Goal: Check status: Check status

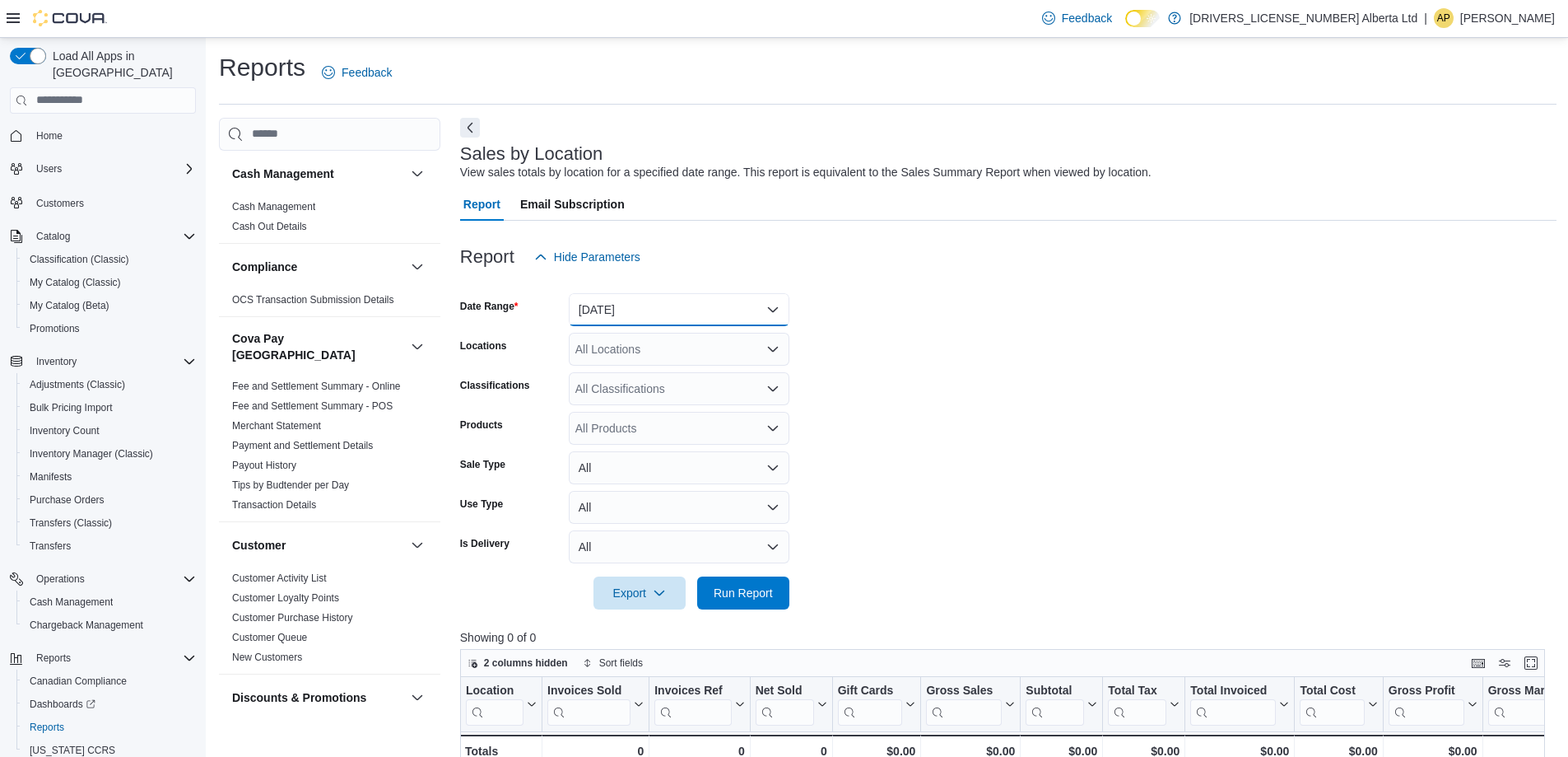
click at [661, 298] on button "Today" at bounding box center [678, 310] width 221 height 33
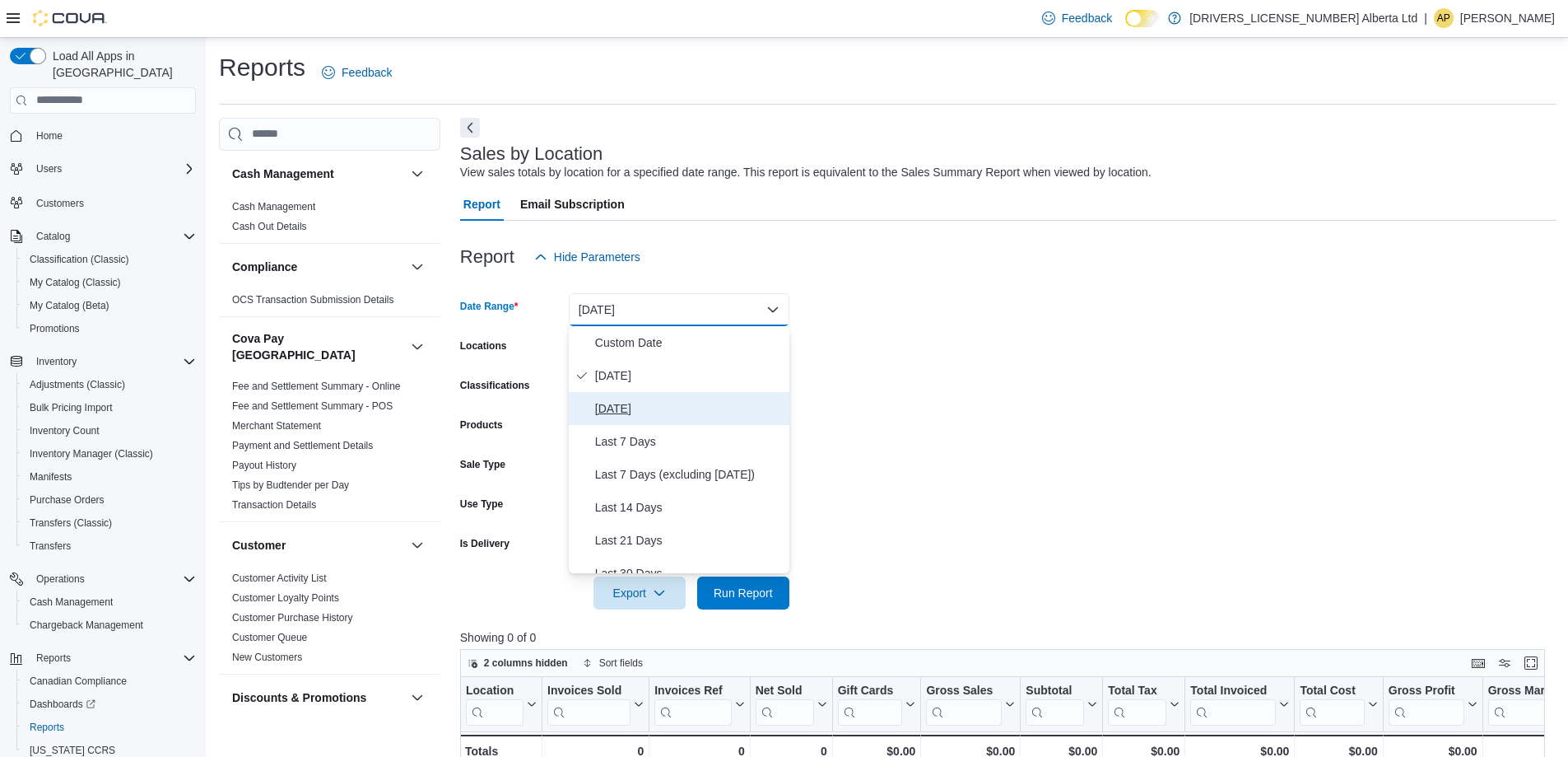
click at [631, 400] on span "Yesterday" at bounding box center [689, 408] width 187 height 19
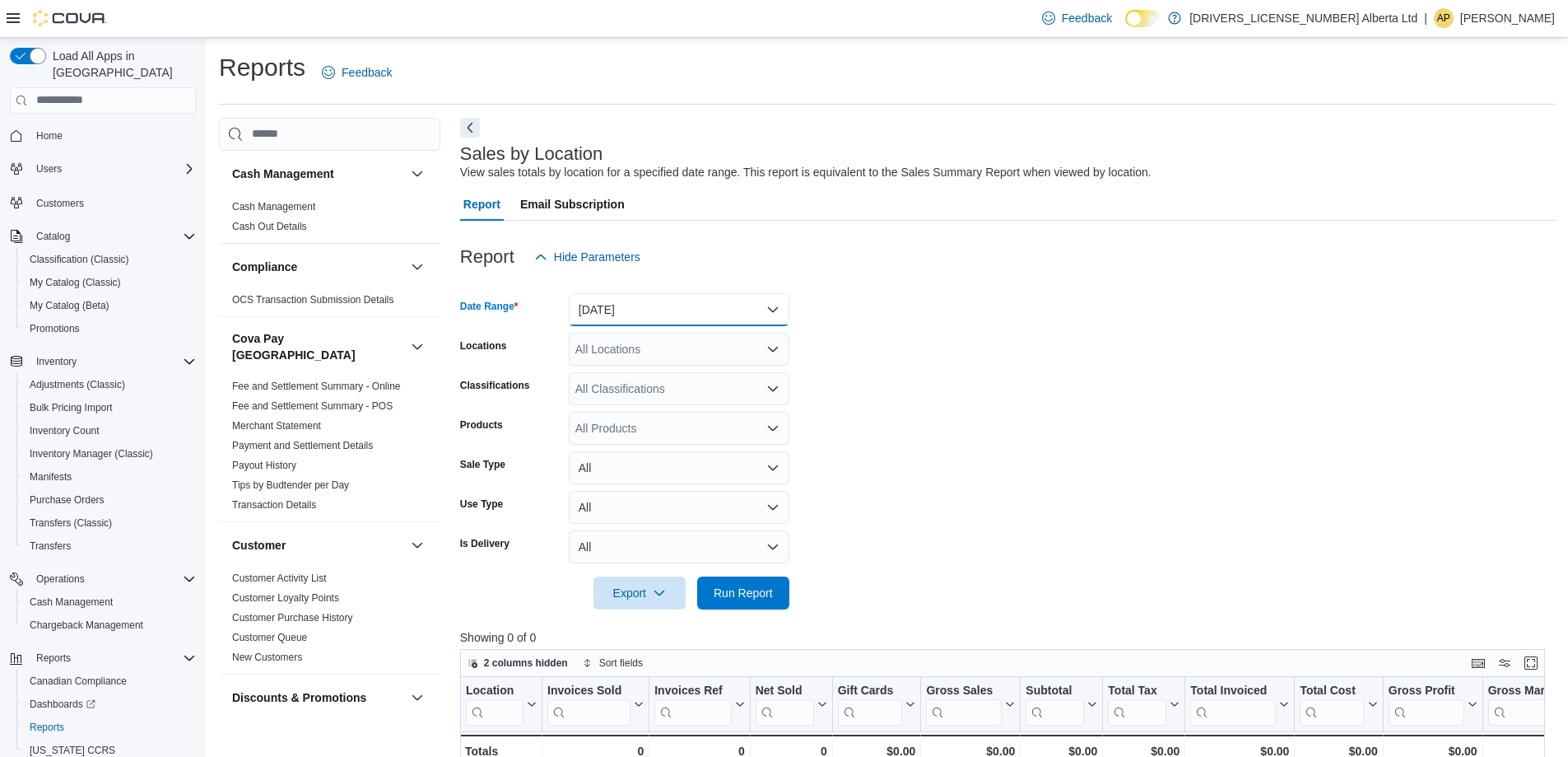
scroll to position [164, 0]
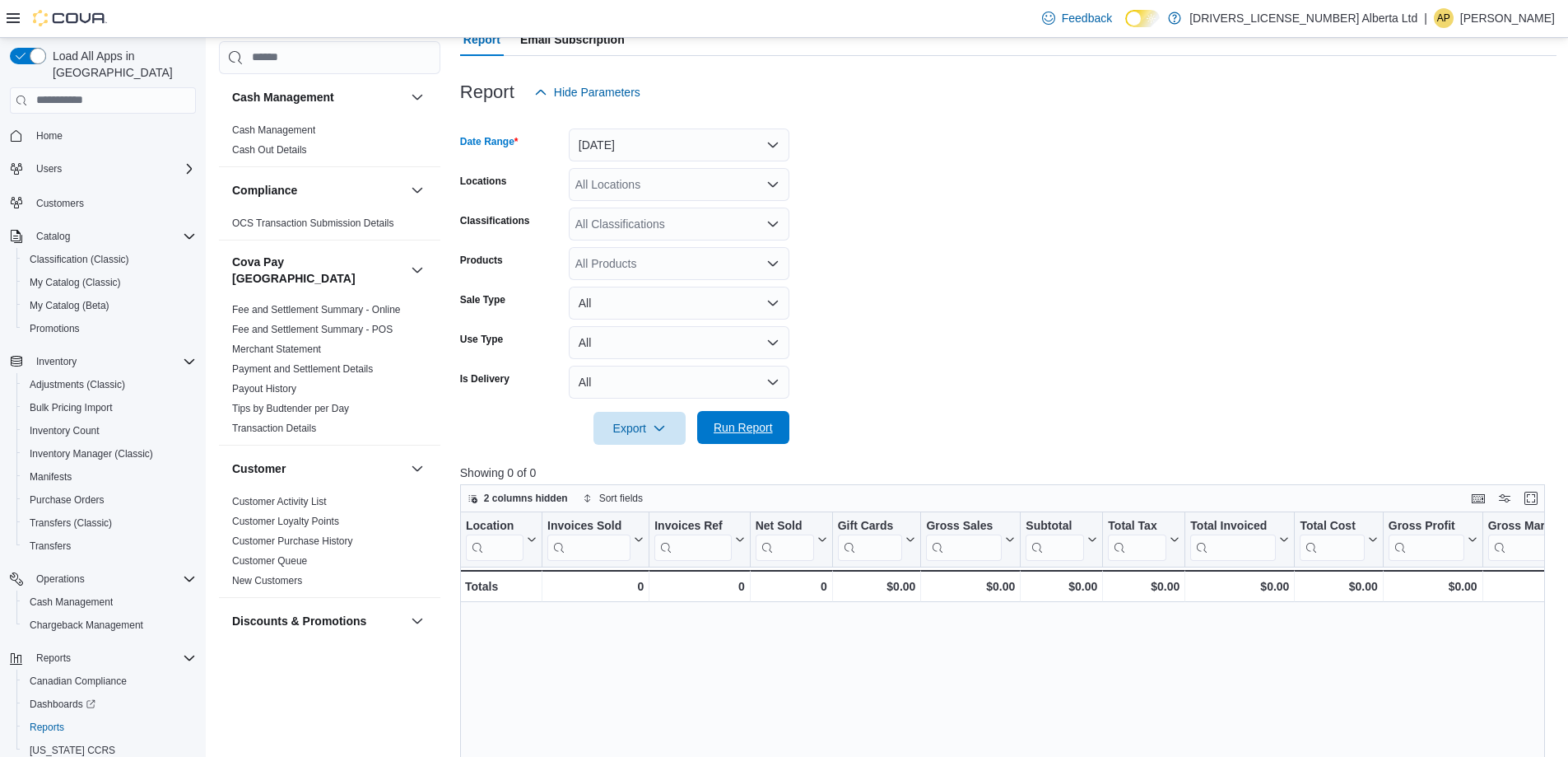
click at [751, 424] on span "Run Report" at bounding box center [743, 427] width 59 height 17
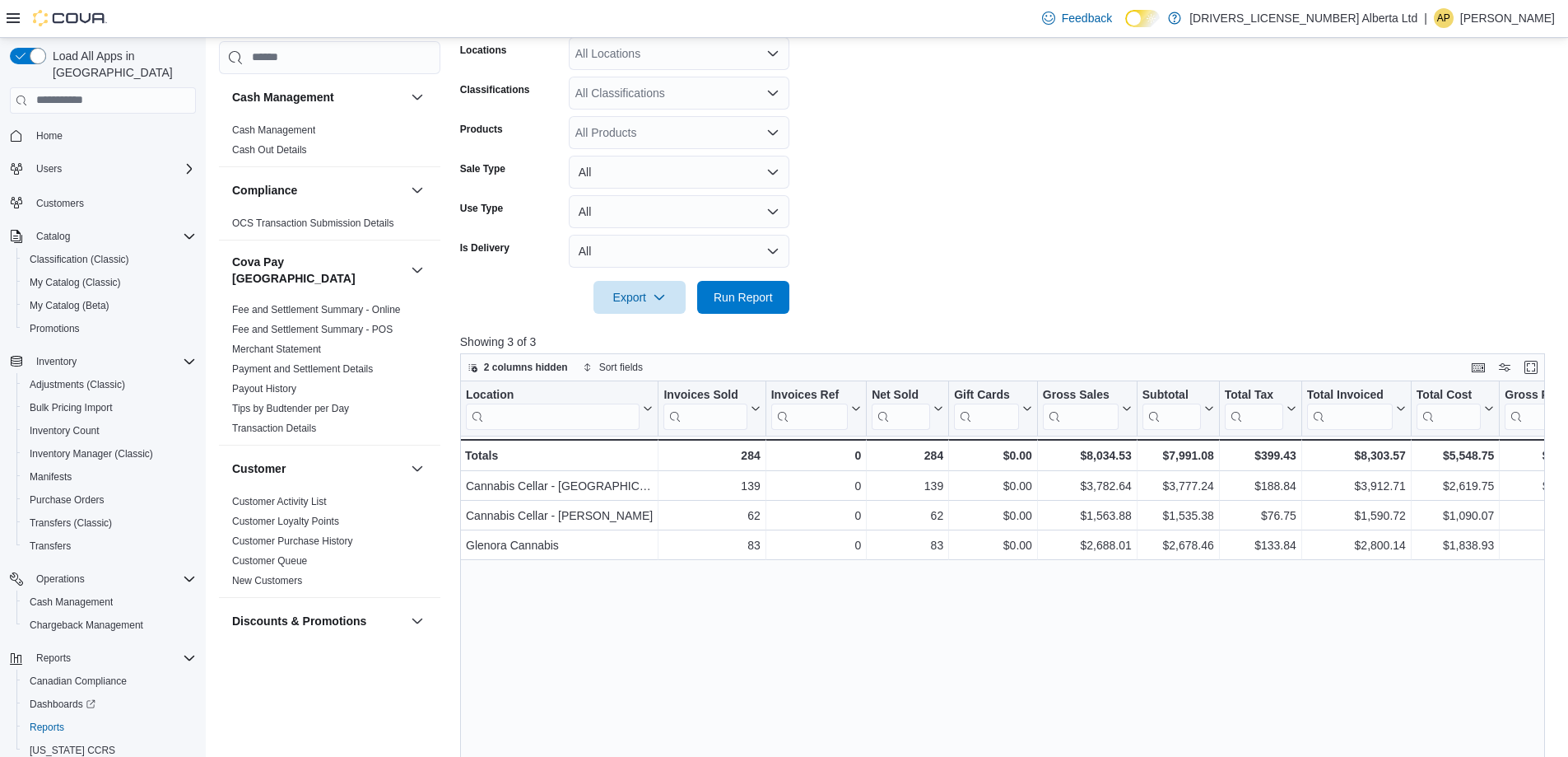
scroll to position [329, 0]
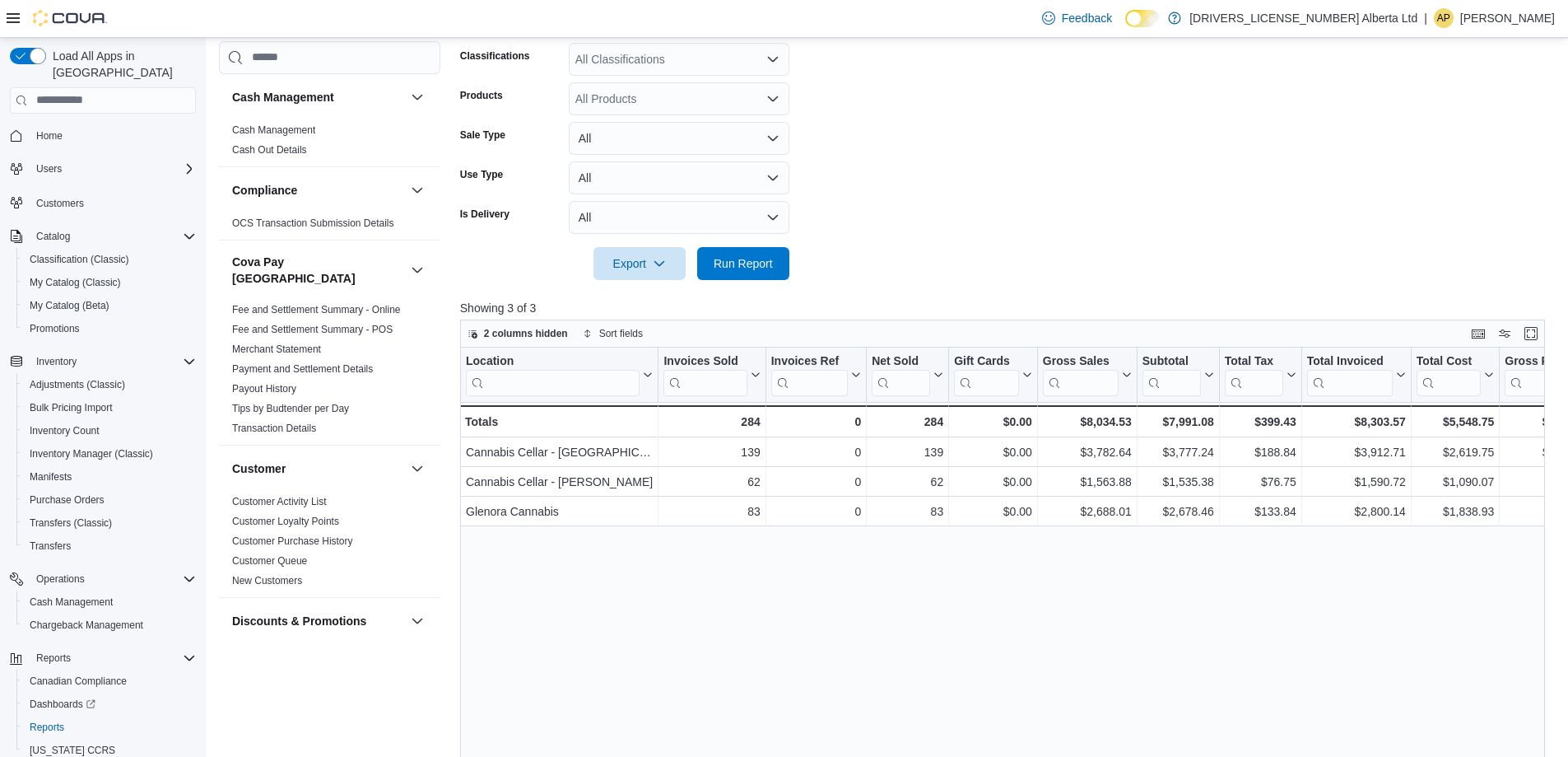
click at [980, 160] on form "Date Range Yesterday Locations All Locations Classifications All Classification…" at bounding box center [1008, 112] width 1097 height 336
click at [1082, 134] on form "Date Range Yesterday Locations All Locations Classifications All Classification…" at bounding box center [1008, 112] width 1097 height 336
